Goal: Information Seeking & Learning: Learn about a topic

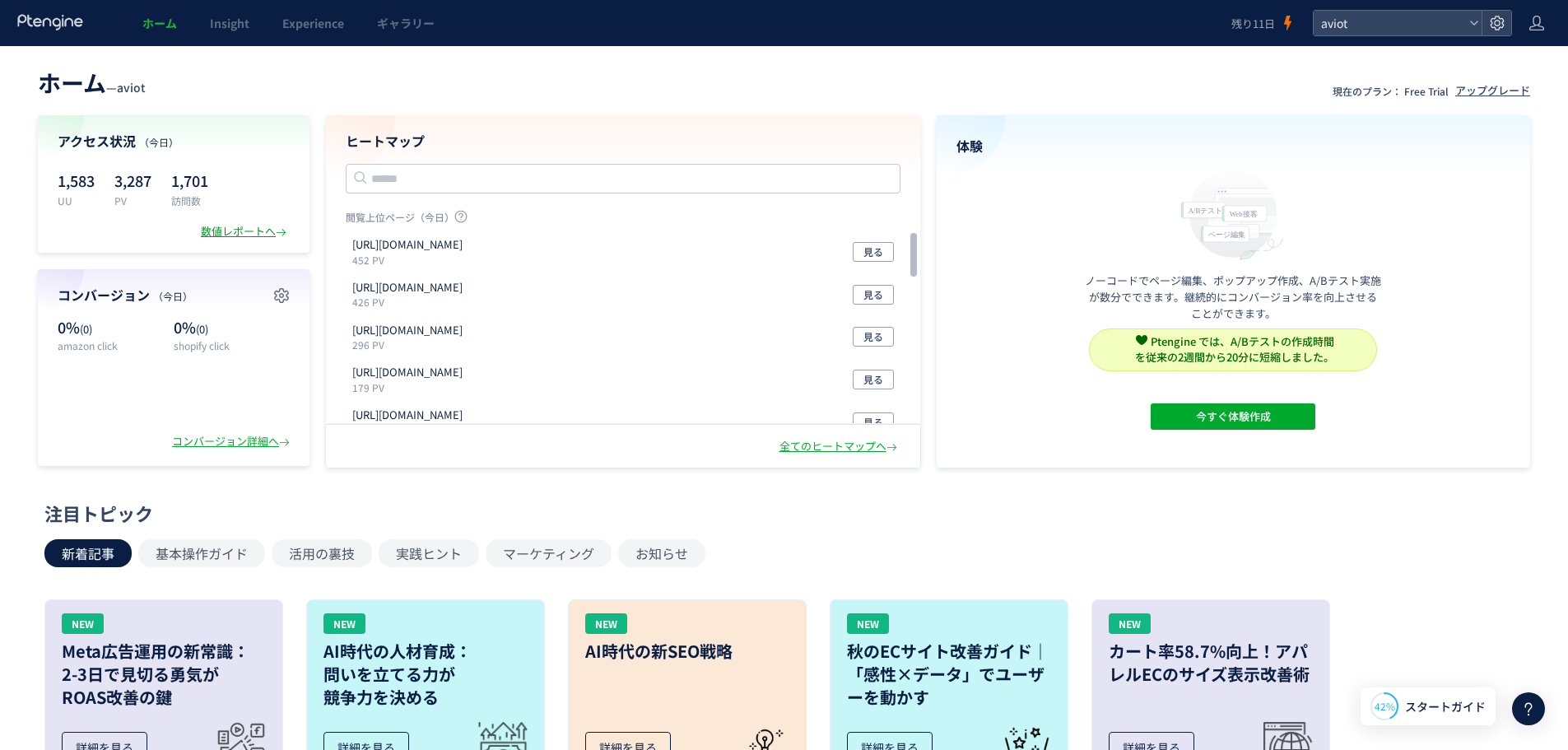
click at [216, 232] on div "数値レポートへ" at bounding box center [245, 232] width 89 height 15
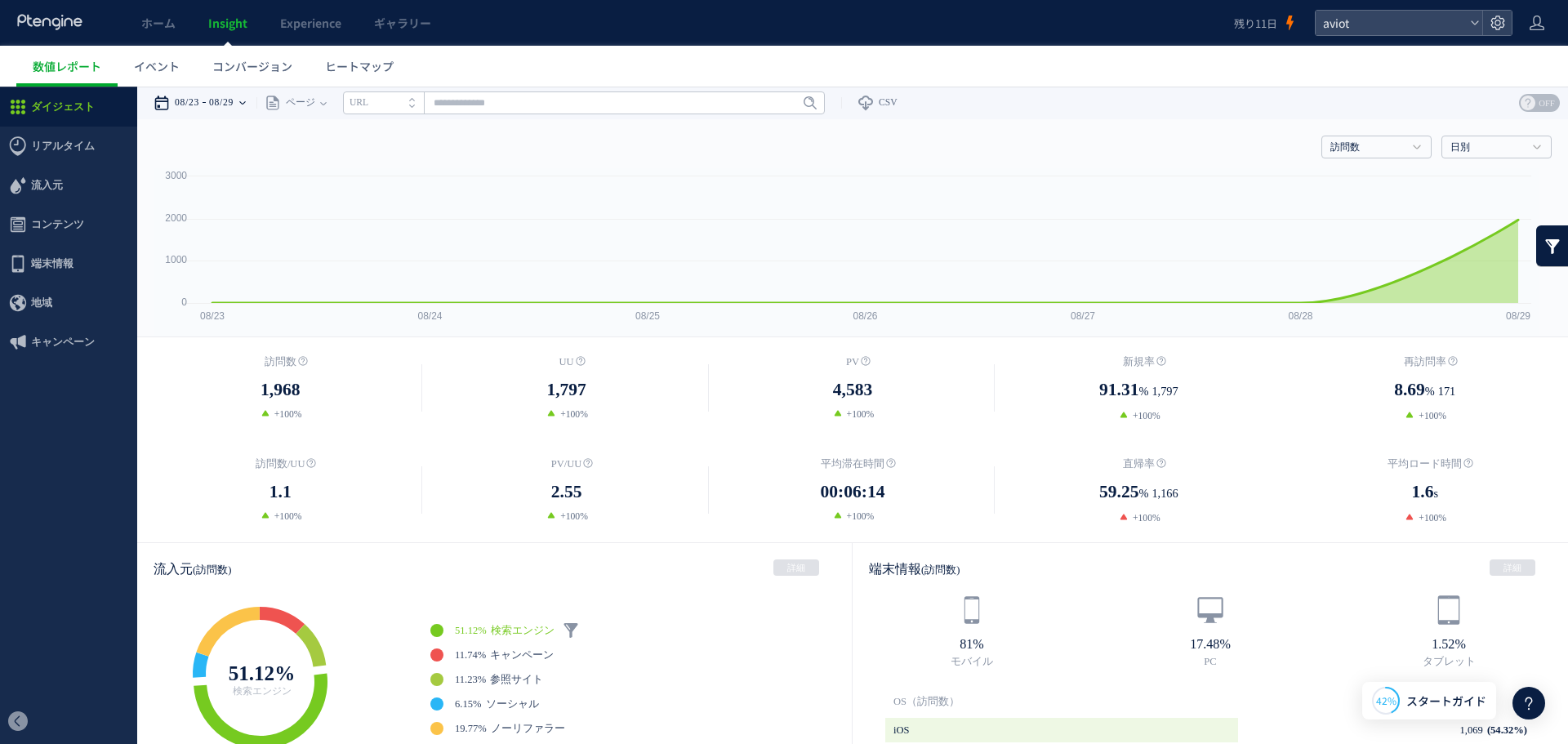
click at [220, 104] on time "08/29" at bounding box center [221, 103] width 24 height 32
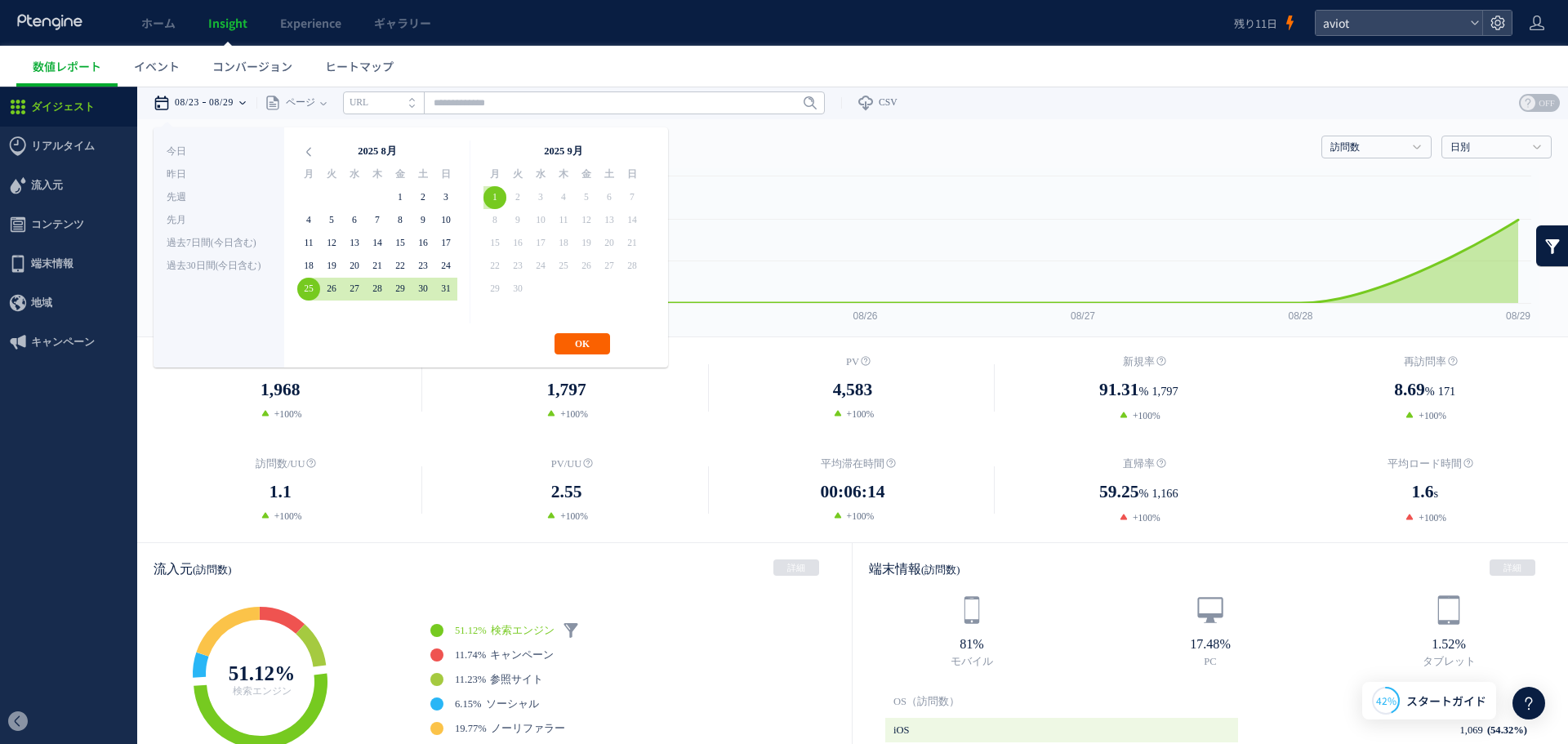
click at [570, 349] on button "OK" at bounding box center [583, 344] width 56 height 22
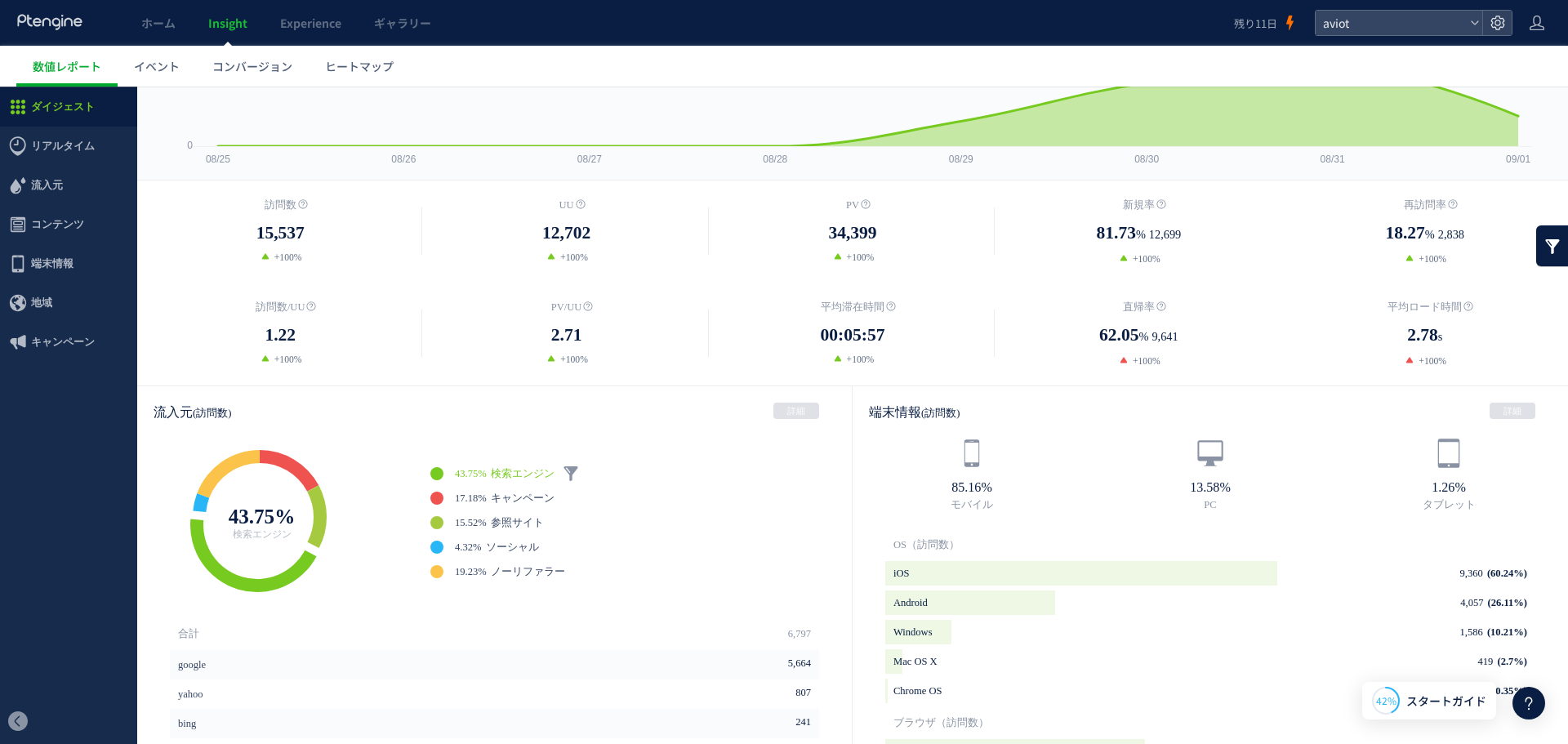
scroll to position [163, 0]
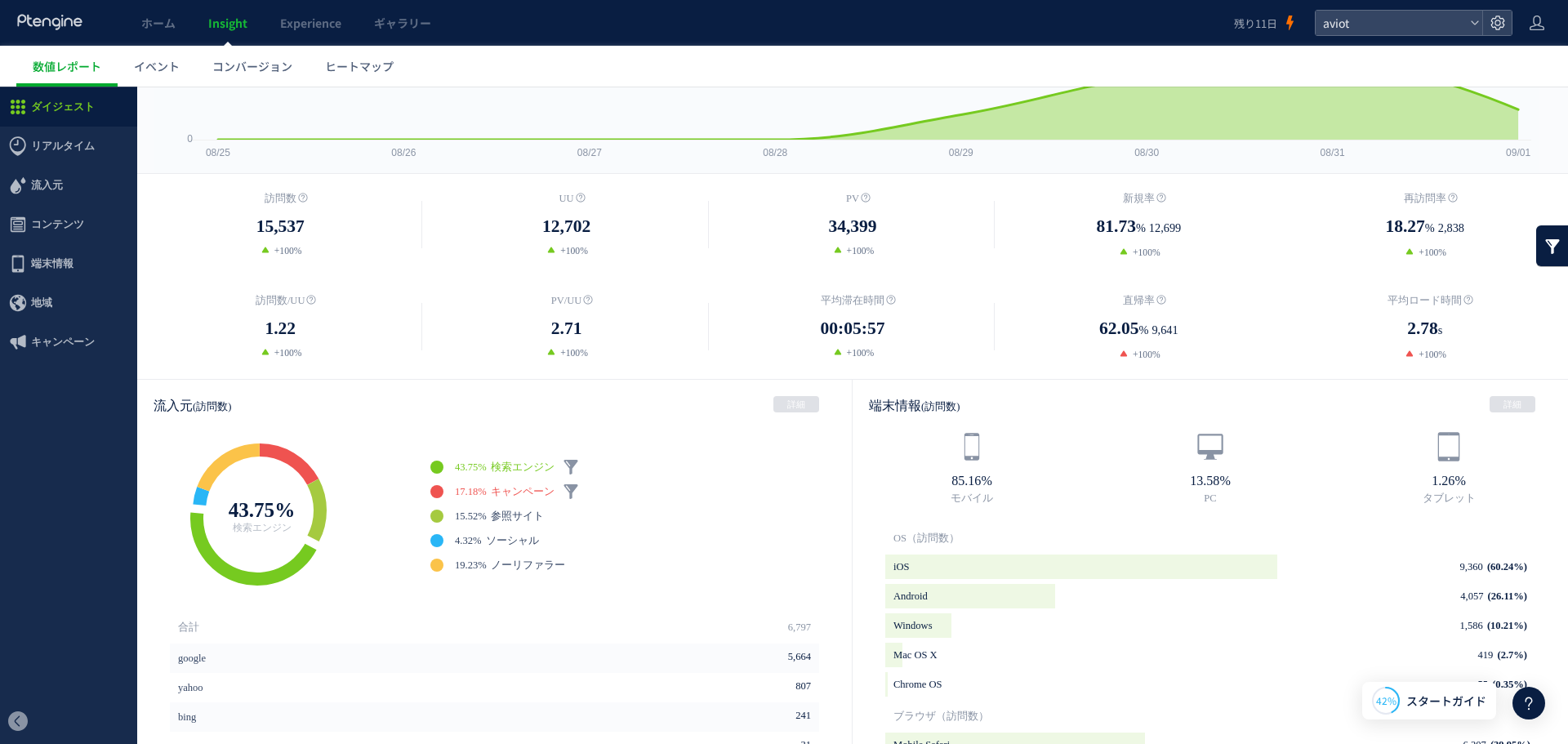
click at [522, 488] on span "キャンペーン" at bounding box center [522, 492] width 64 height 12
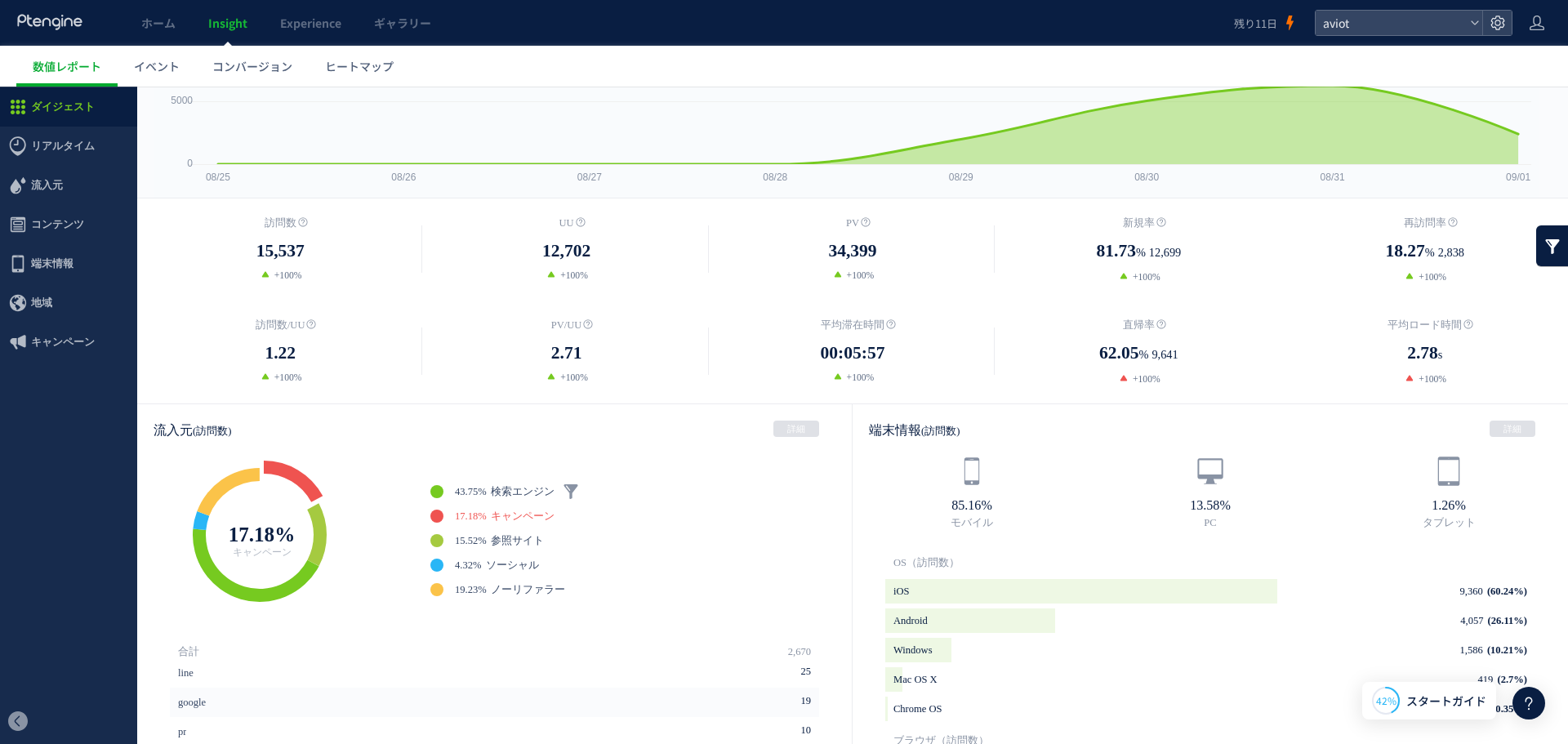
scroll to position [0, 0]
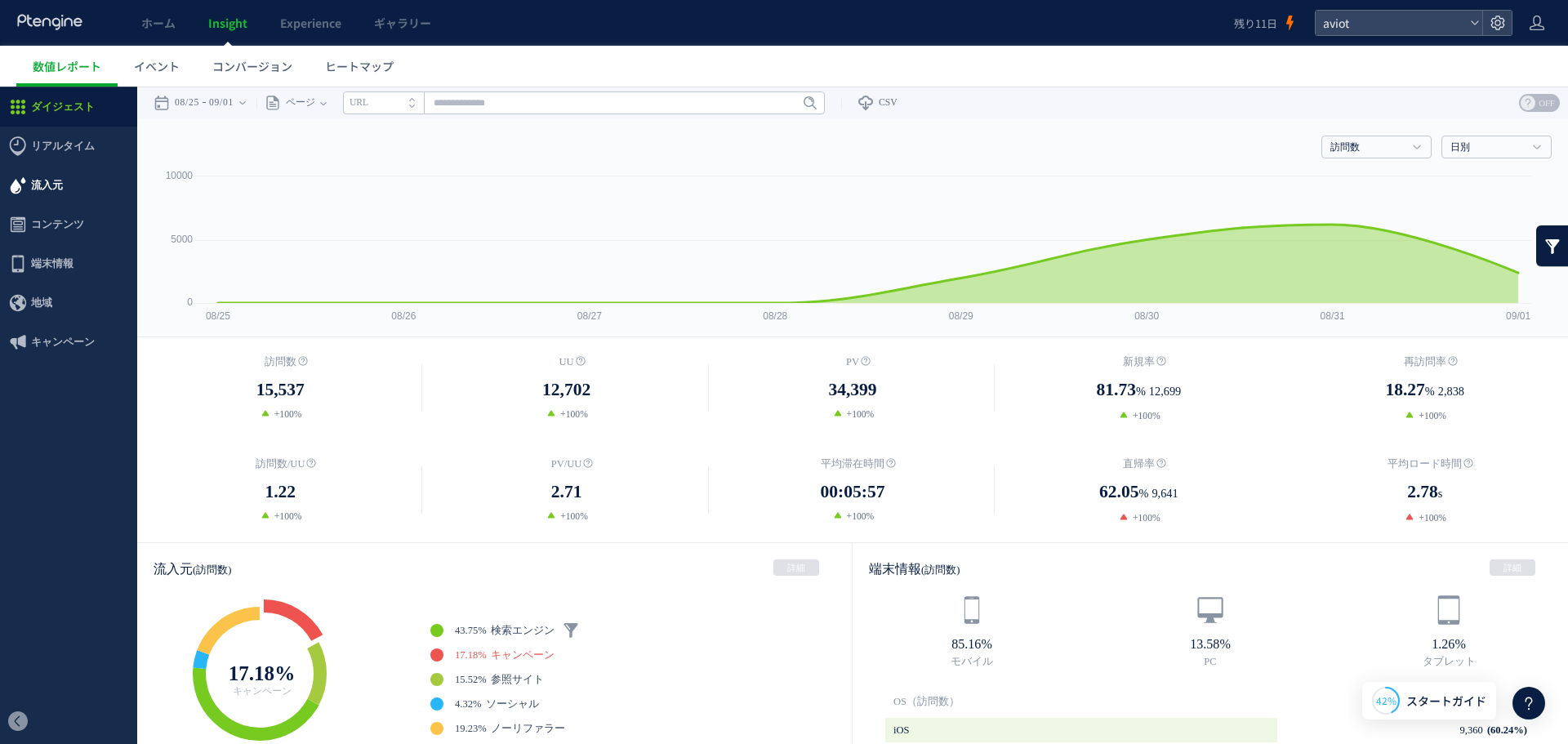
click at [57, 185] on span "流入元" at bounding box center [46, 186] width 32 height 40
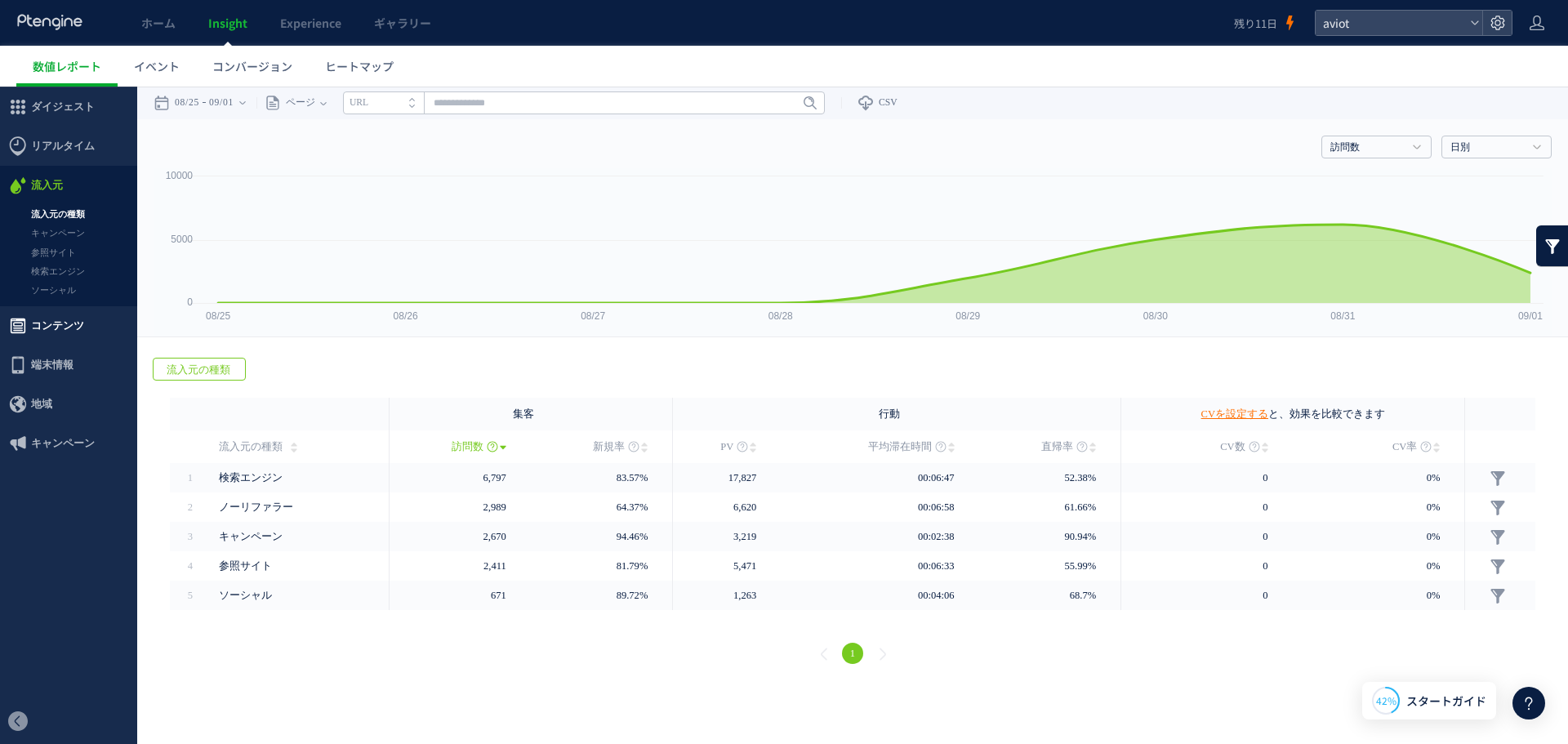
click at [92, 320] on span "コンテンツ" at bounding box center [68, 326] width 137 height 40
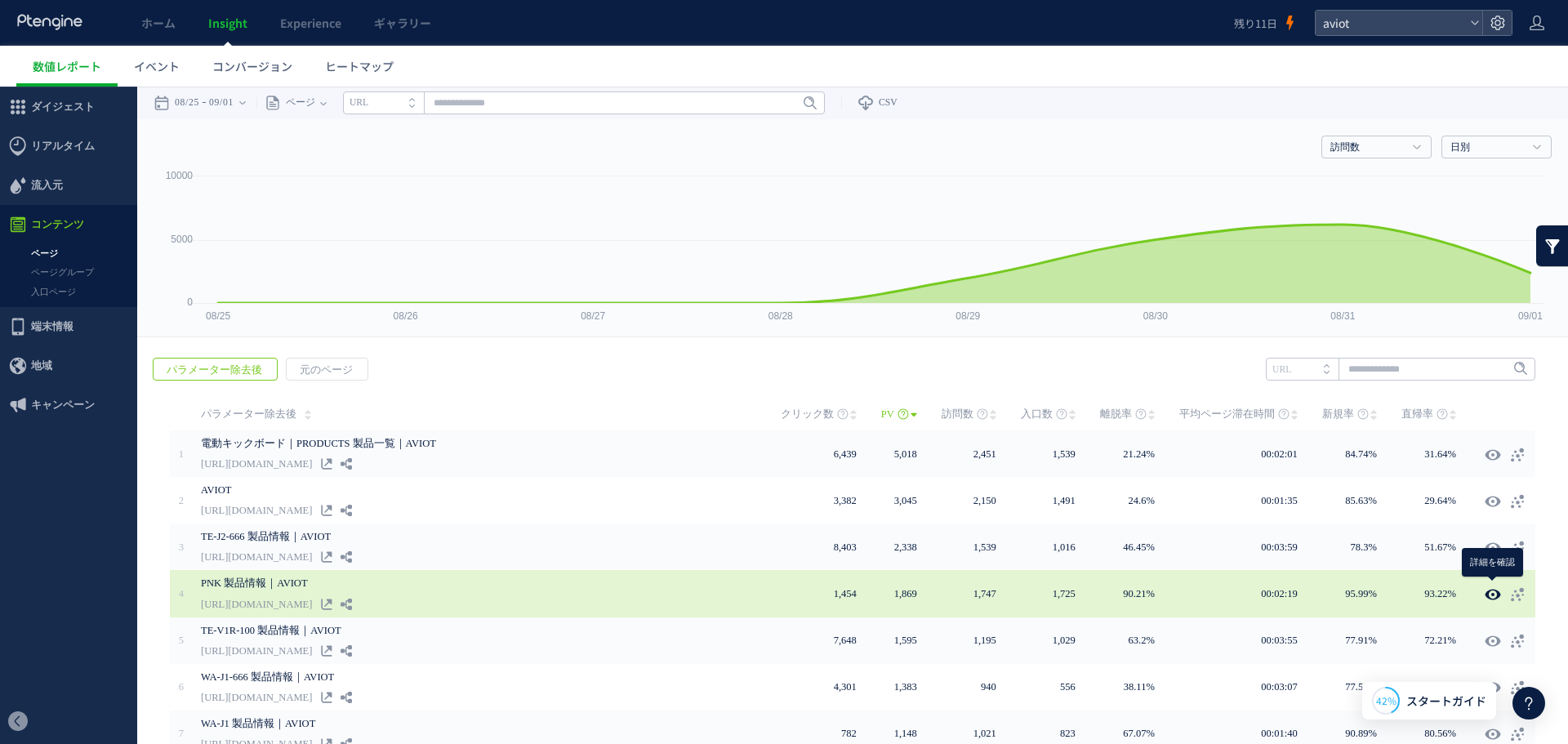
click at [1496, 595] on use at bounding box center [1492, 594] width 15 height 13
type input "**********"
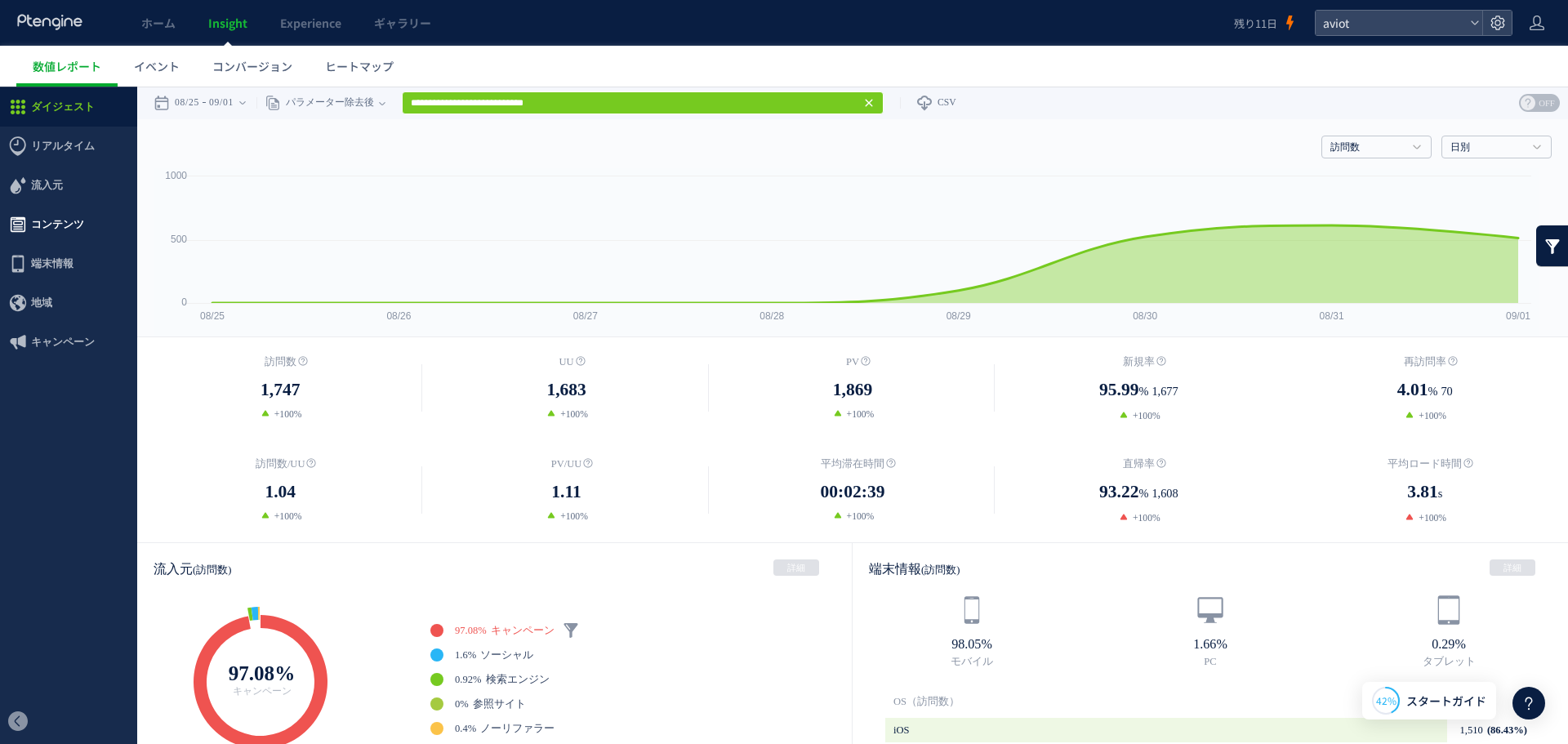
click at [77, 220] on span "コンテンツ" at bounding box center [57, 225] width 53 height 40
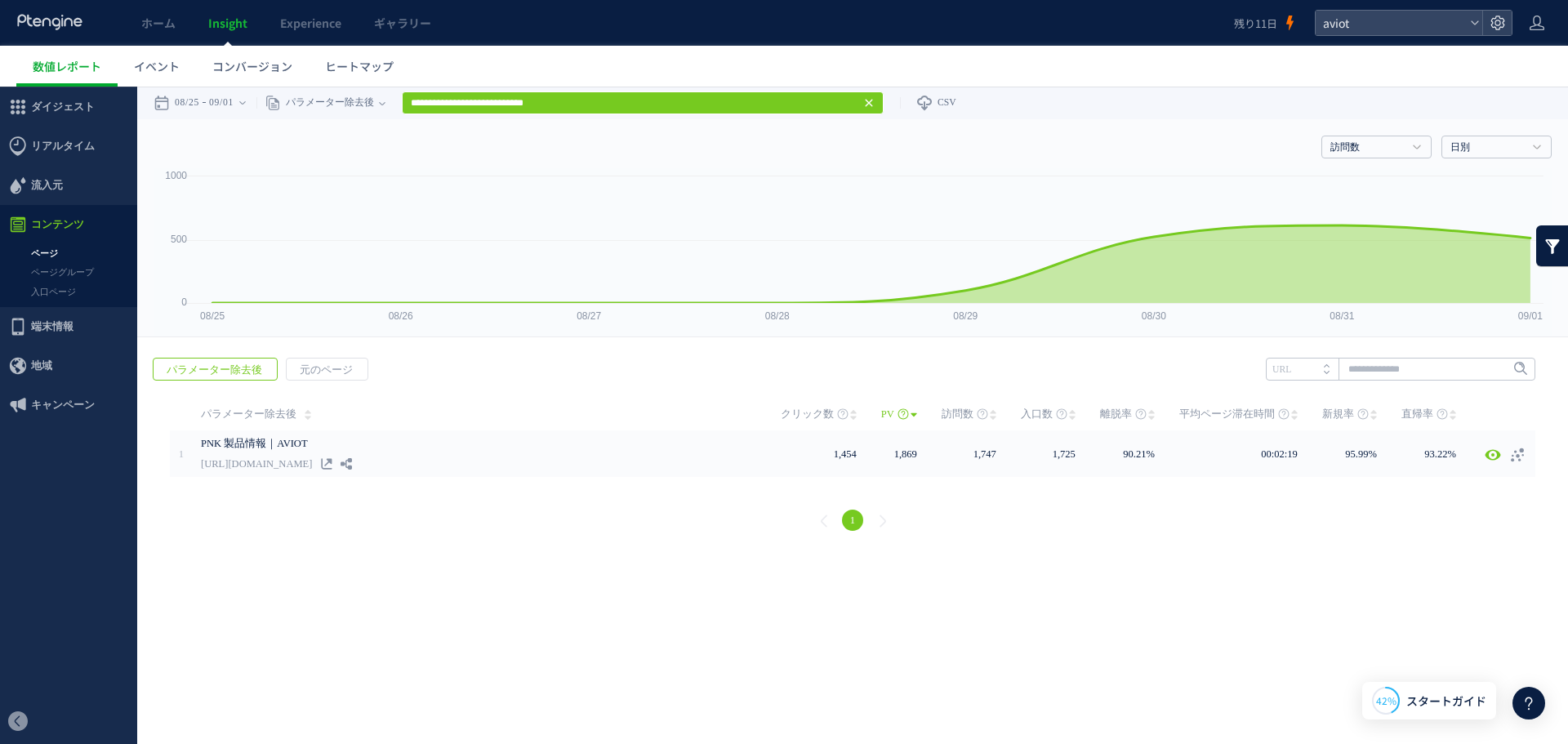
click at [875, 105] on icon at bounding box center [869, 103] width 14 height 14
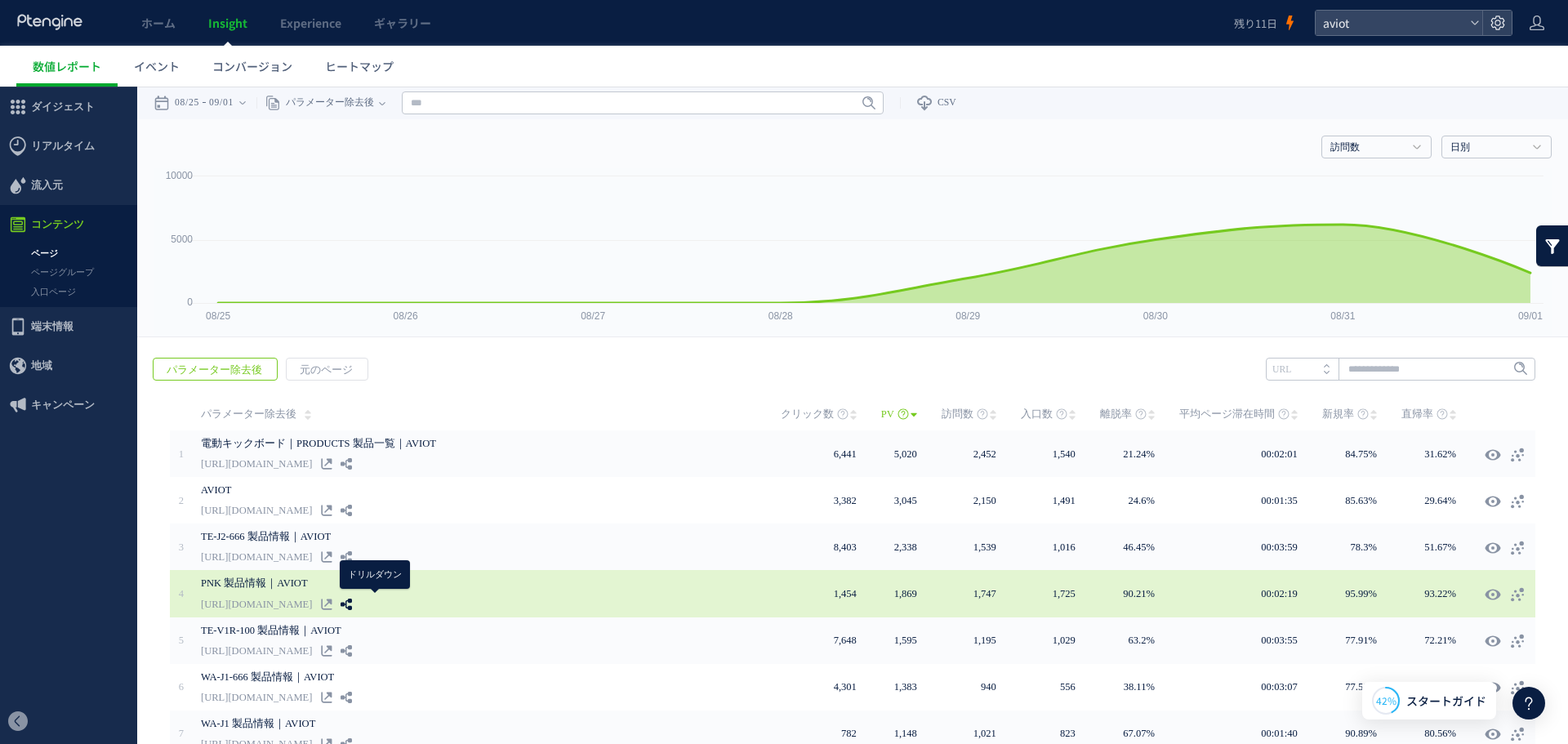
click at [352, 602] on use at bounding box center [346, 604] width 12 height 12
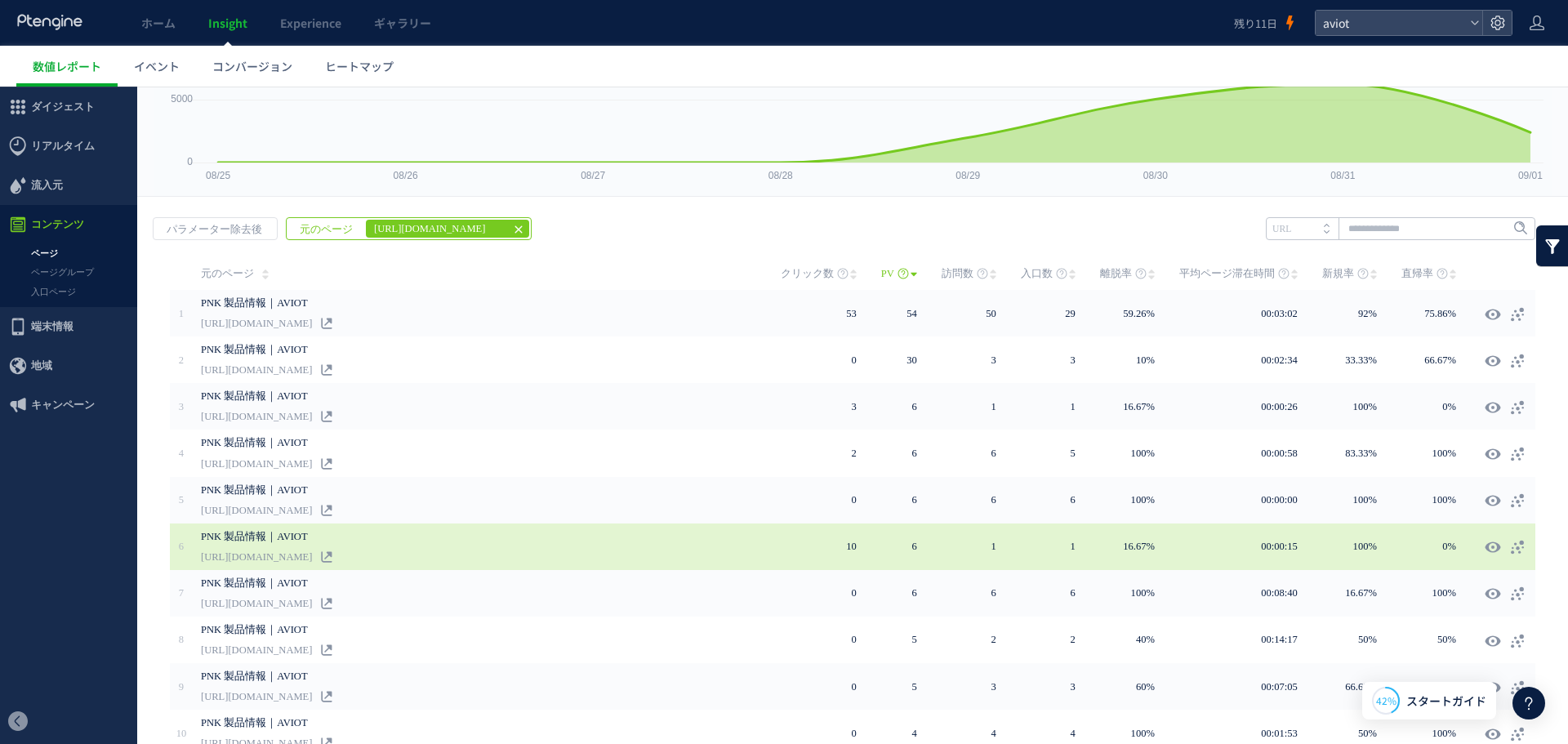
scroll to position [222, 0]
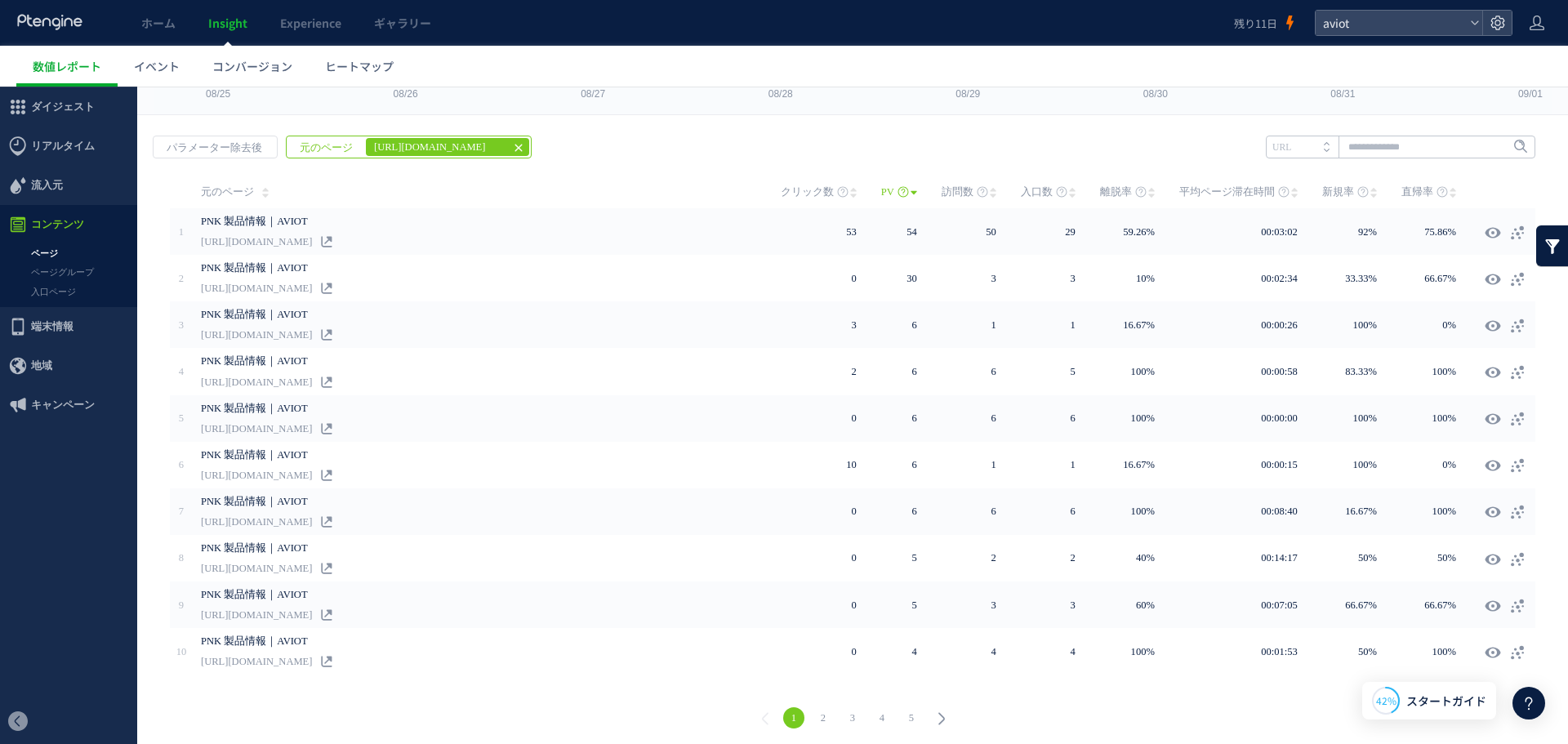
click at [997, 195] on use at bounding box center [992, 193] width 6 height 10
click at [971, 194] on span "訪問数" at bounding box center [957, 192] width 32 height 32
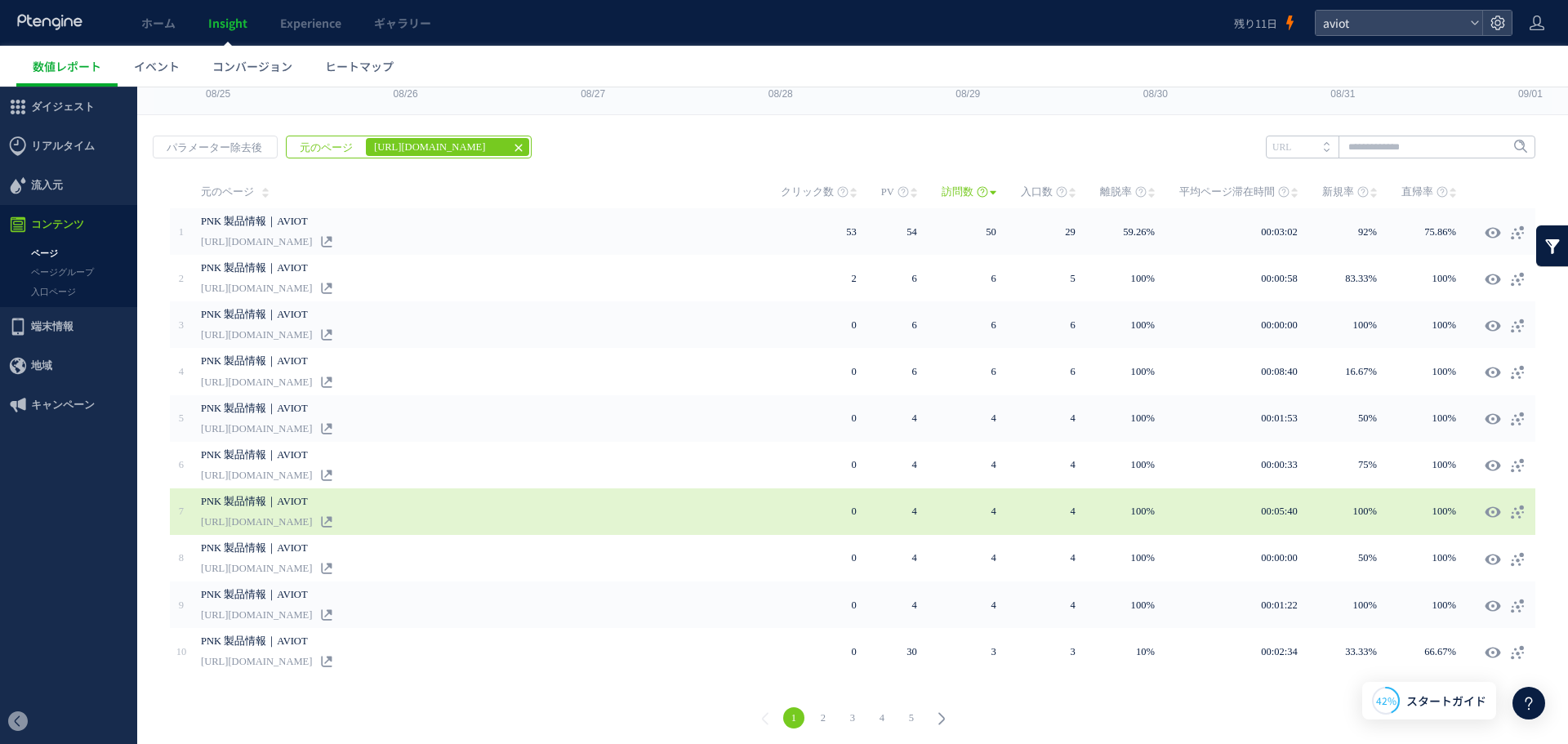
scroll to position [0, 0]
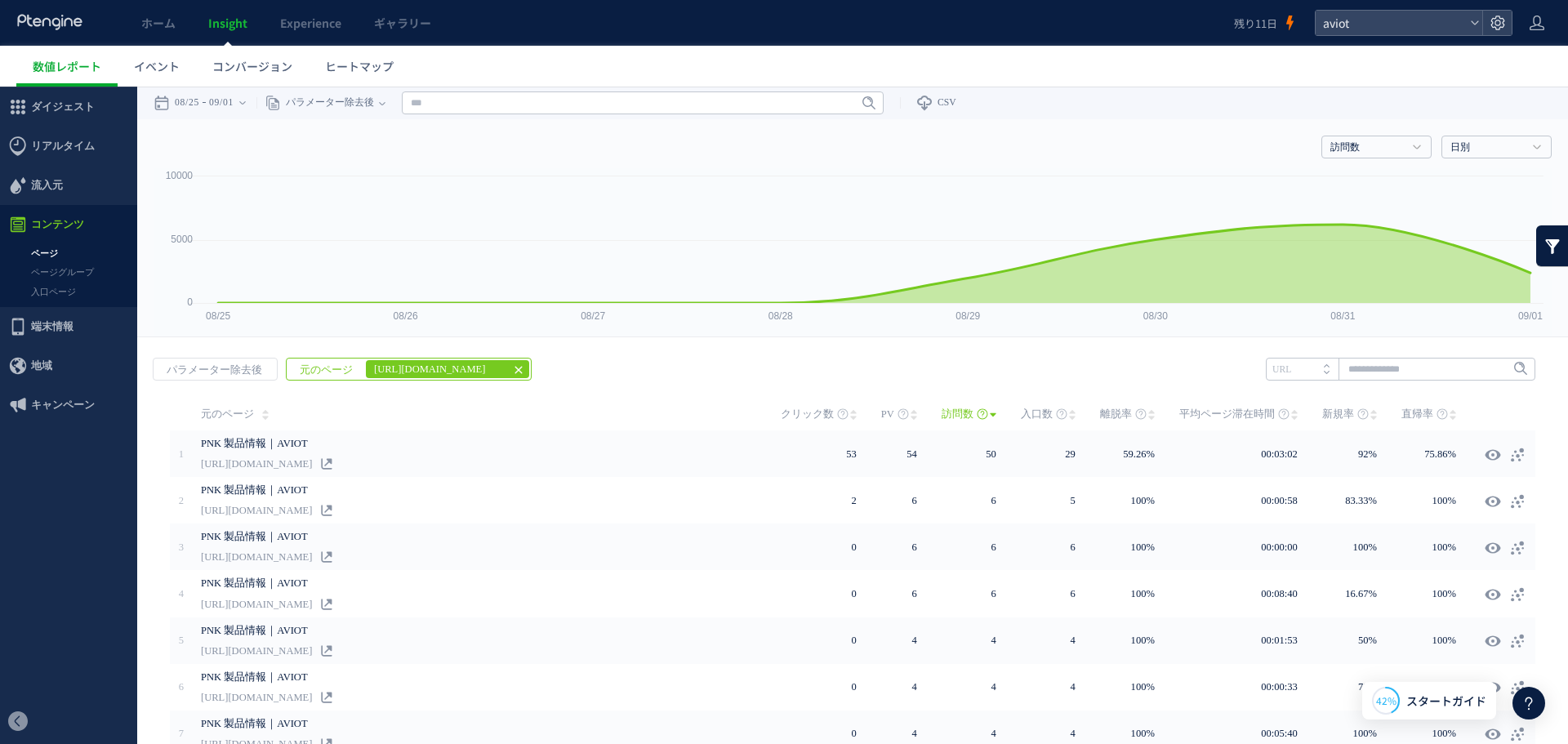
drag, startPoint x: 853, startPoint y: 380, endPoint x: 501, endPoint y: 514, distance: 376.6
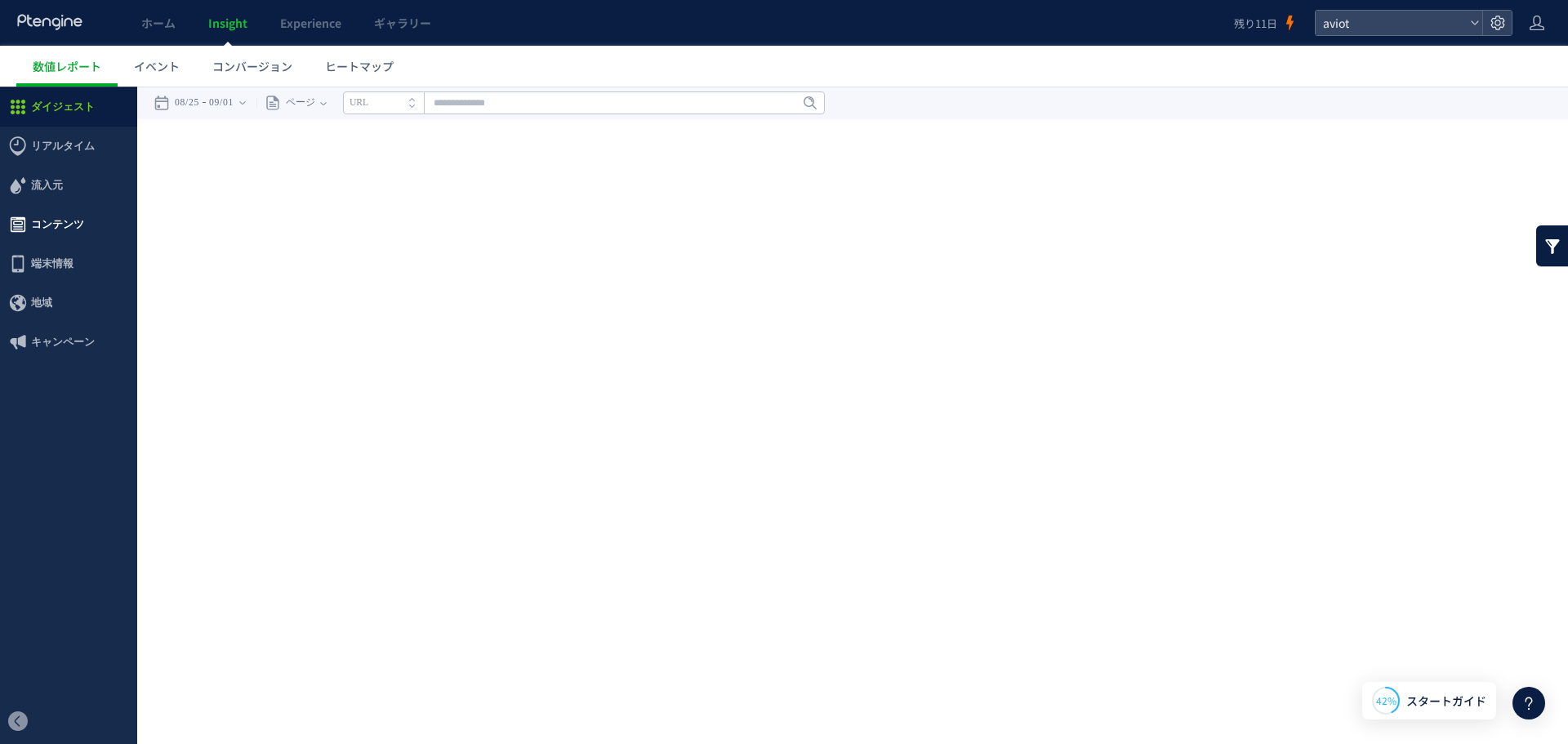
click at [89, 224] on span "コンテンツ" at bounding box center [68, 225] width 137 height 40
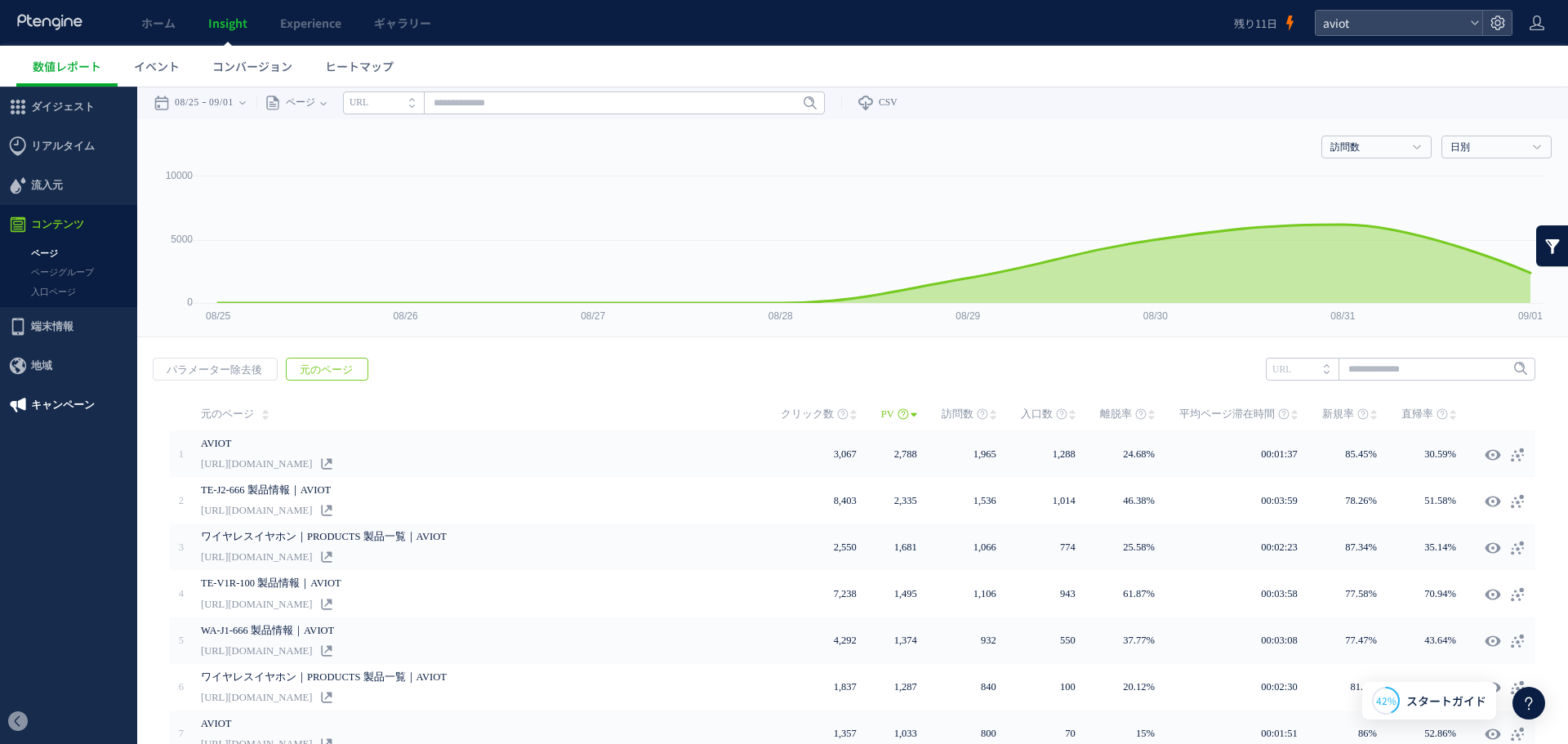
click at [99, 399] on span "キャンペーン" at bounding box center [68, 405] width 137 height 40
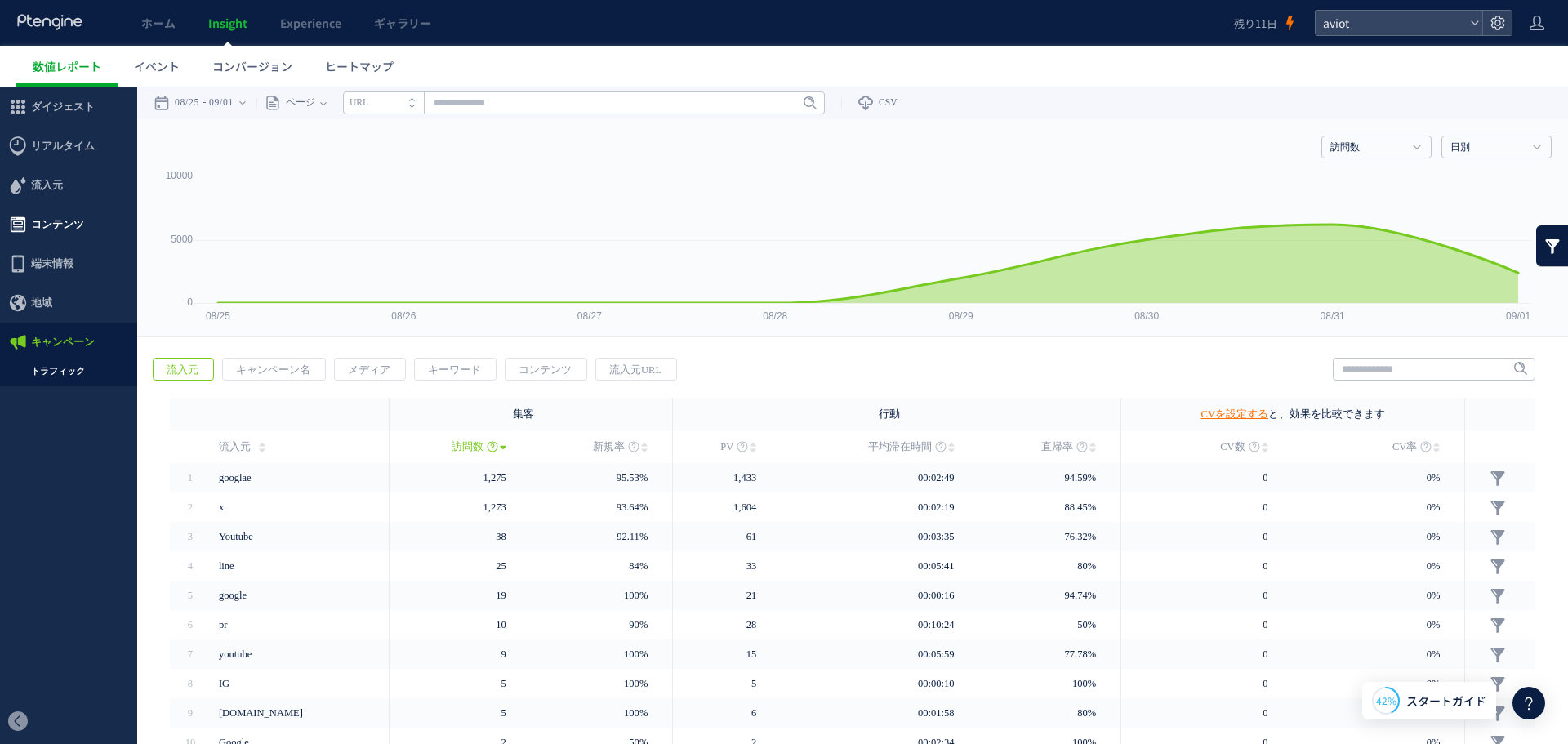
click at [78, 224] on span "コンテンツ" at bounding box center [57, 225] width 53 height 40
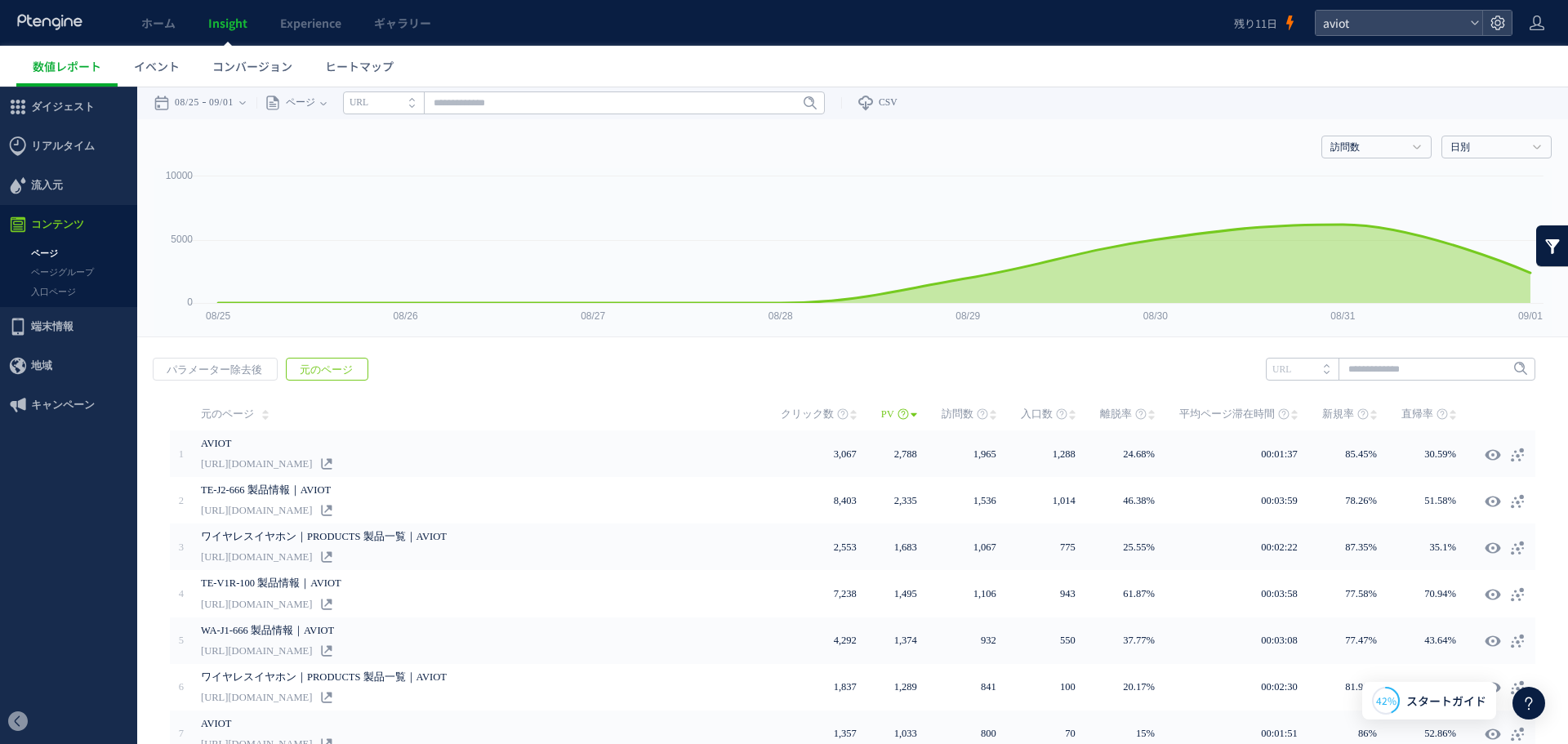
click at [974, 414] on span "訪問数" at bounding box center [957, 414] width 32 height 32
click at [605, 102] on input "text" at bounding box center [584, 103] width 482 height 23
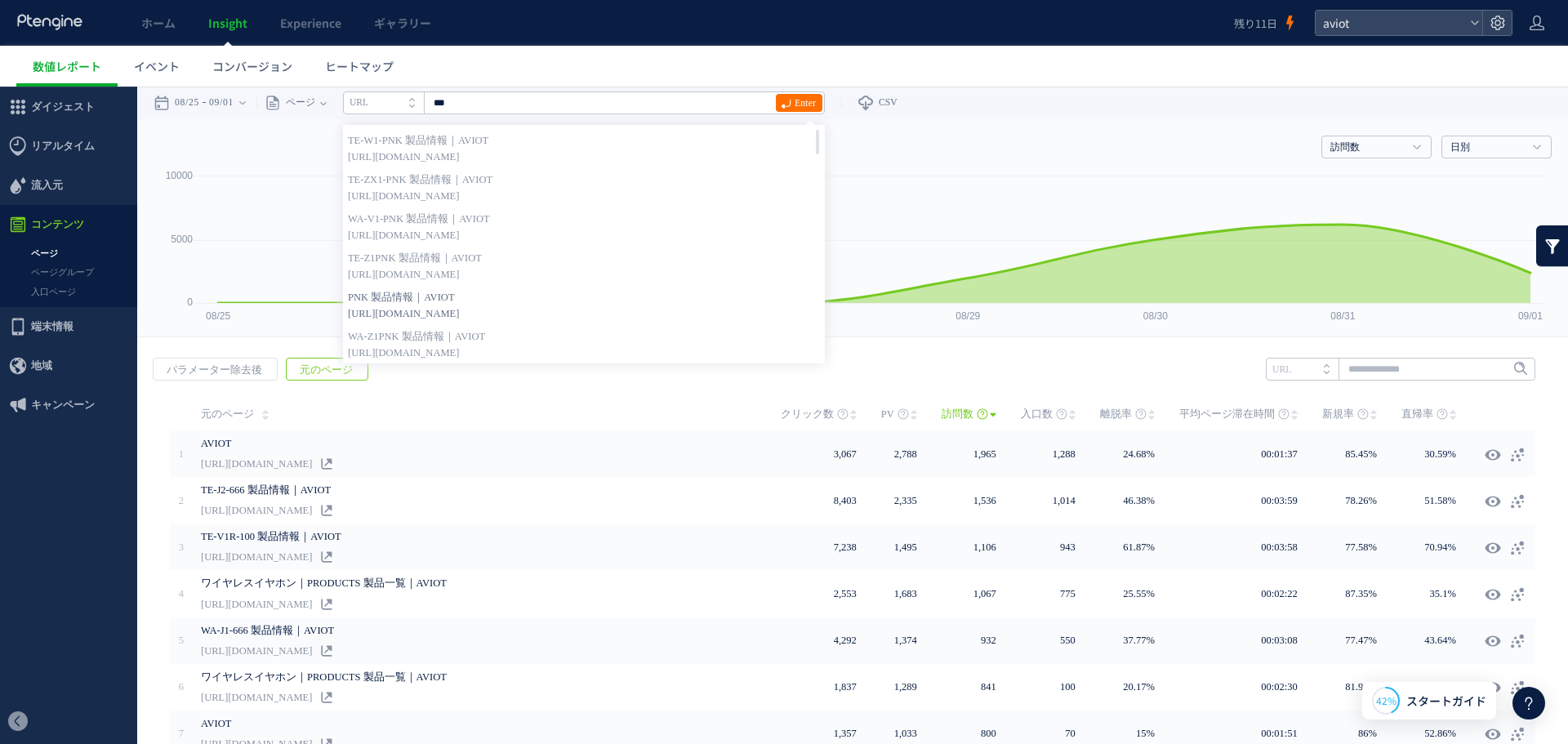
click at [556, 298] on strong "PNK 製品情報｜AVIOT" at bounding box center [584, 297] width 472 height 16
type input "**********"
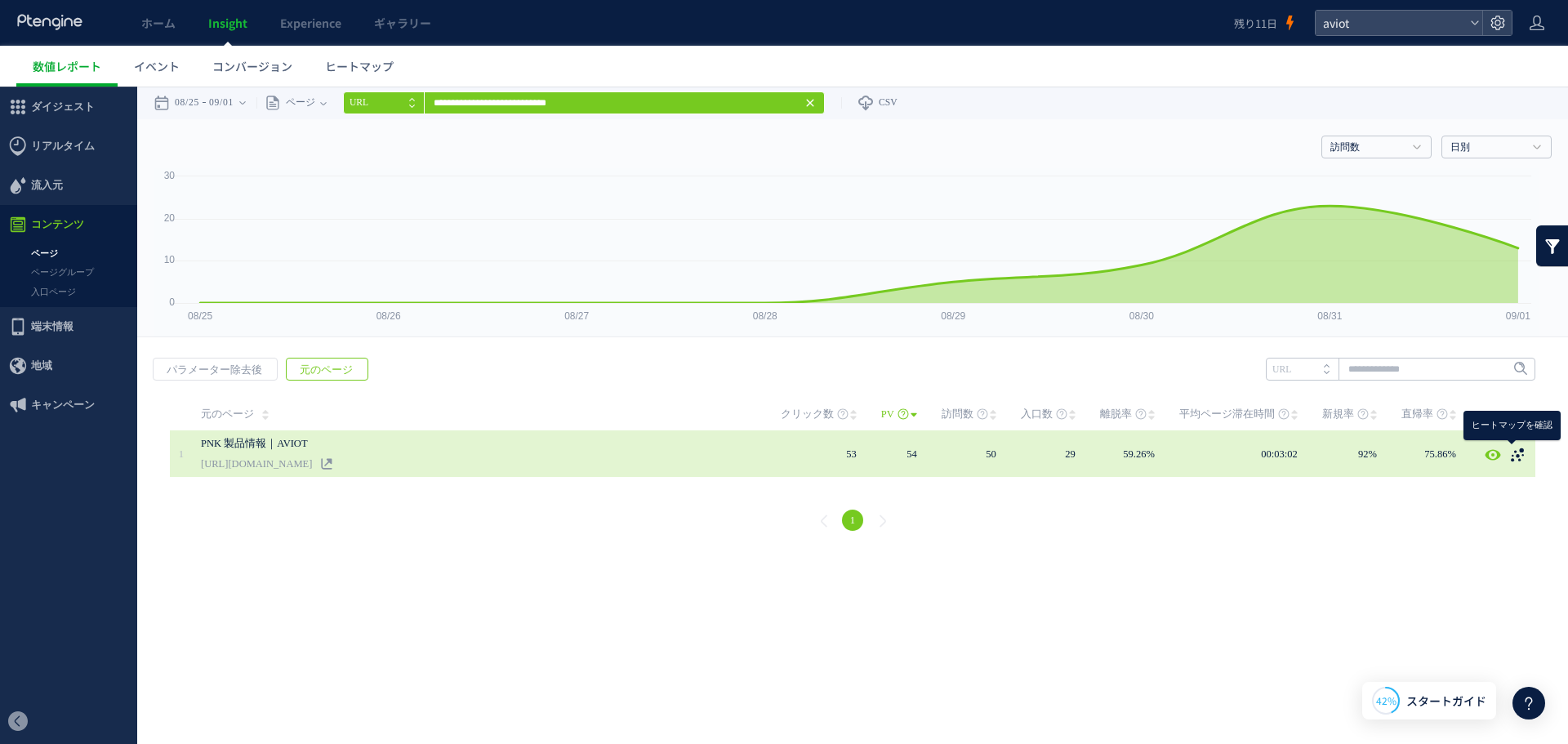
click at [1522, 454] on icon at bounding box center [1518, 455] width 16 height 16
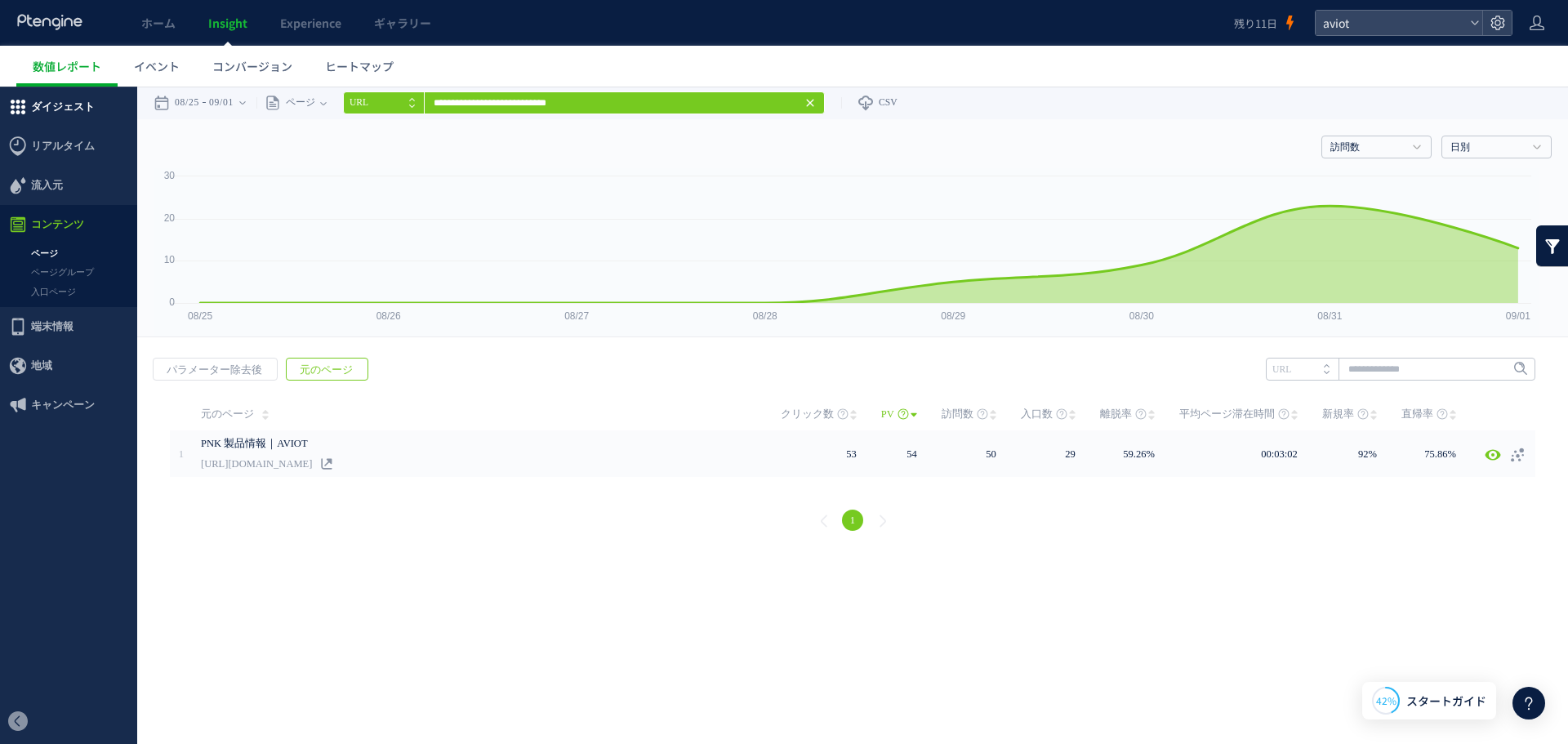
click at [77, 118] on span "ダイジェスト" at bounding box center [62, 107] width 64 height 40
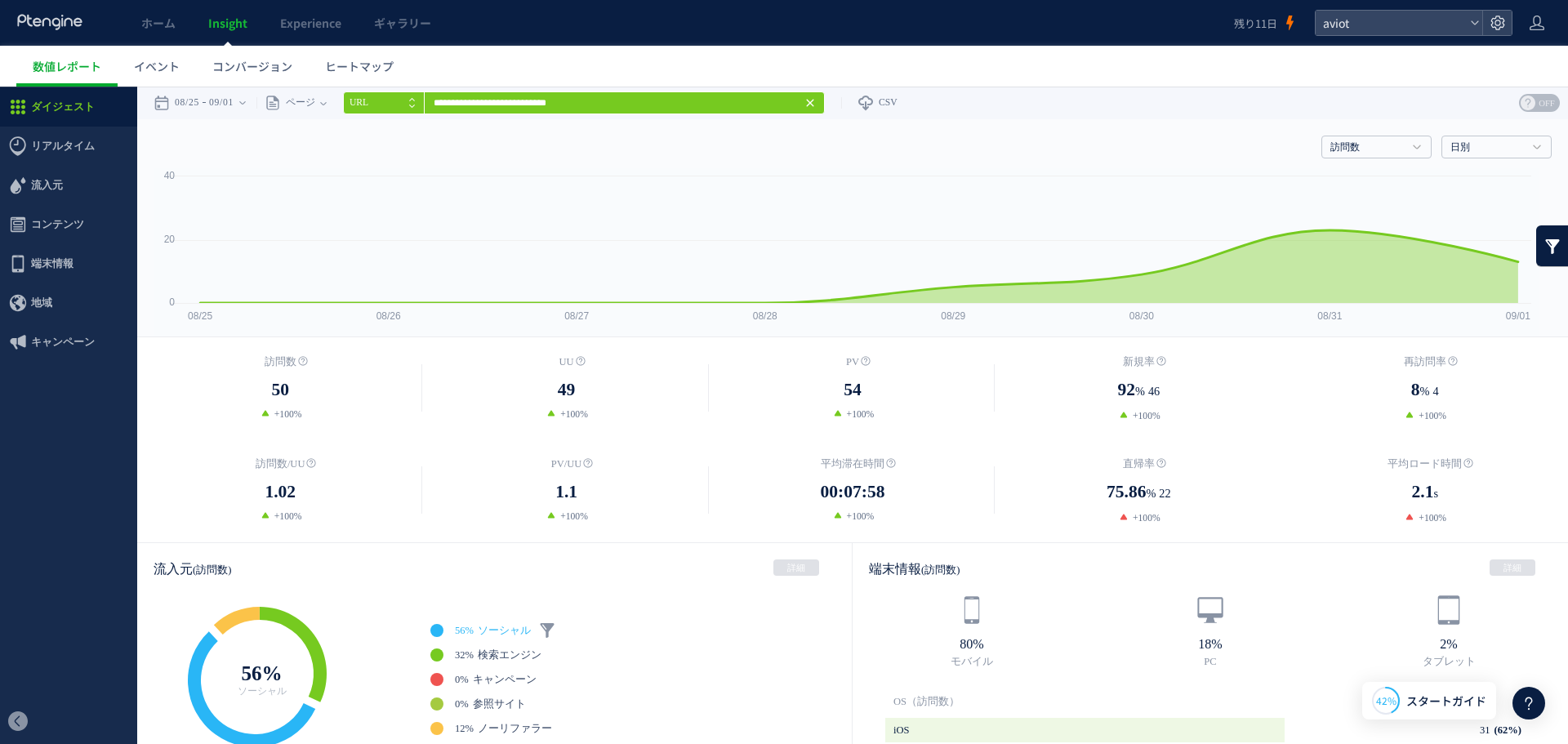
click at [817, 102] on icon at bounding box center [810, 103] width 14 height 14
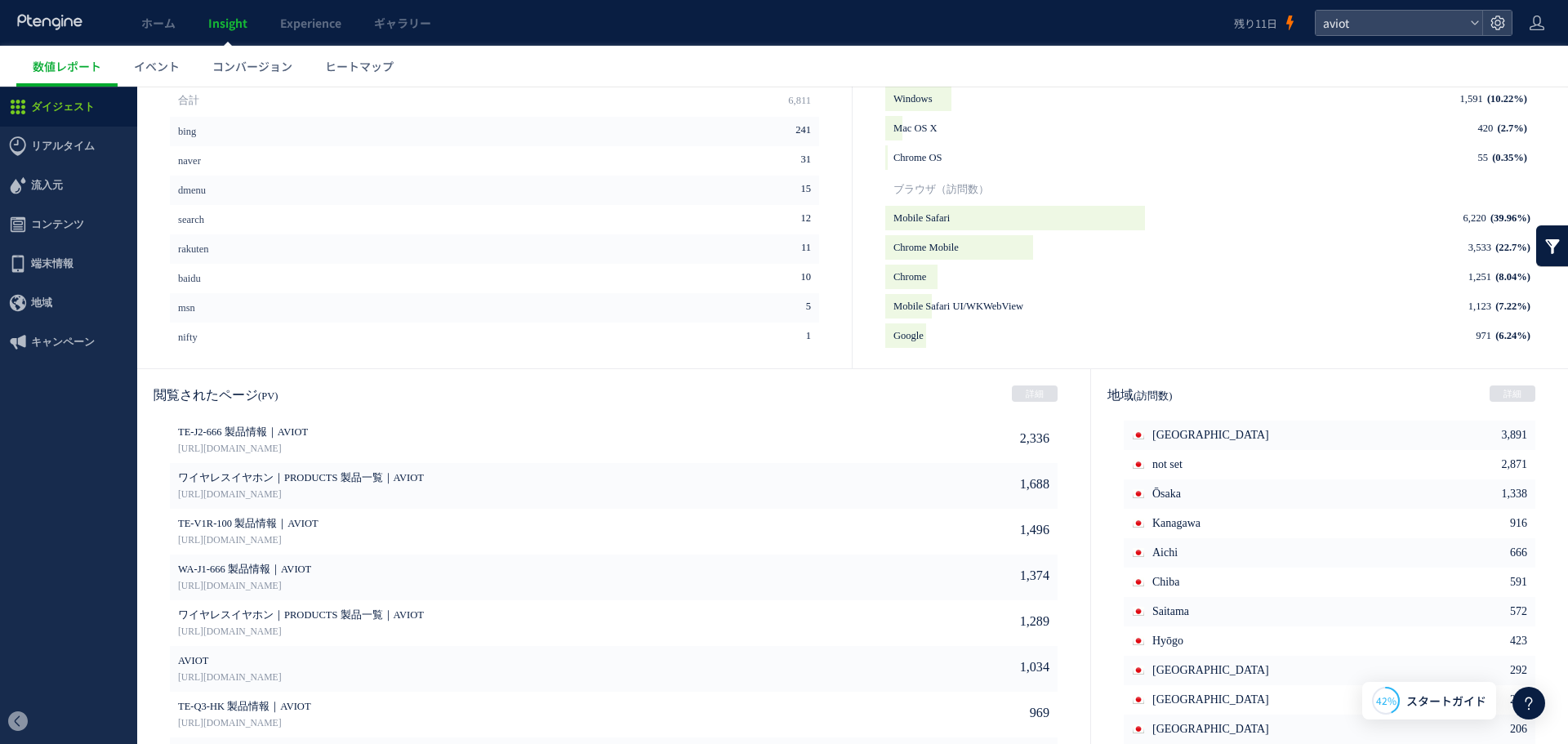
scroll to position [711, 0]
